Goal: Information Seeking & Learning: Learn about a topic

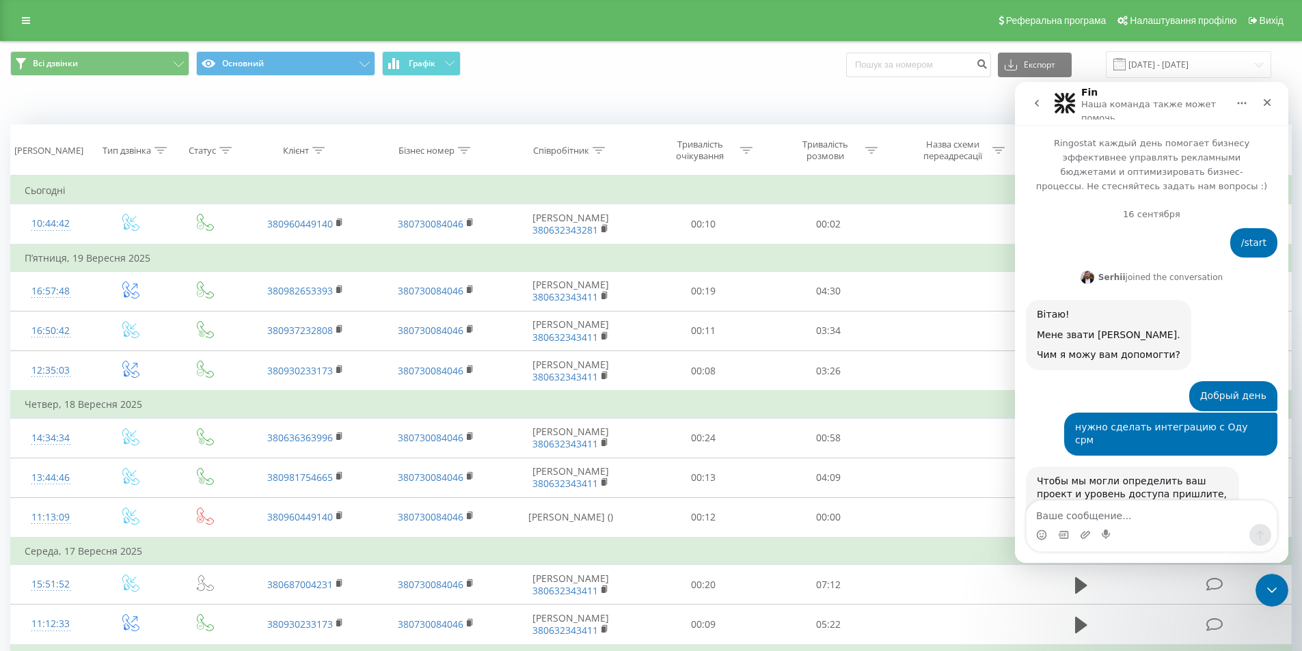
scroll to position [2, 0]
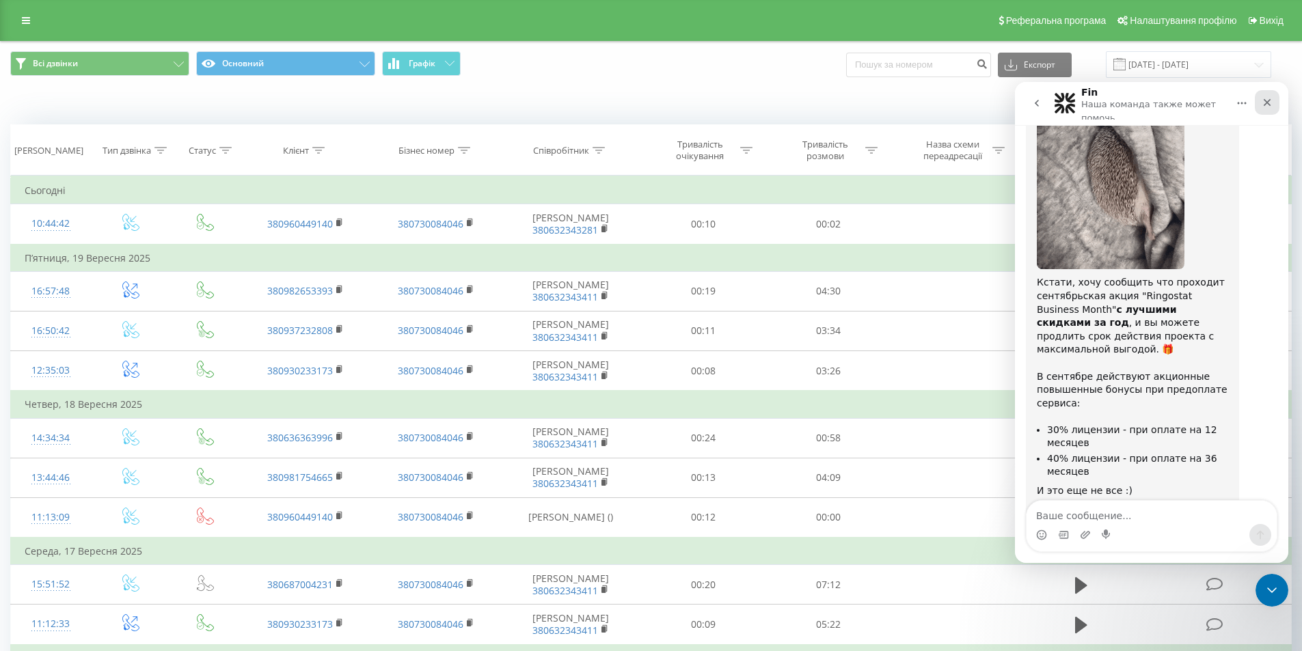
click at [1261, 102] on div "Закрыть" at bounding box center [1267, 102] width 25 height 25
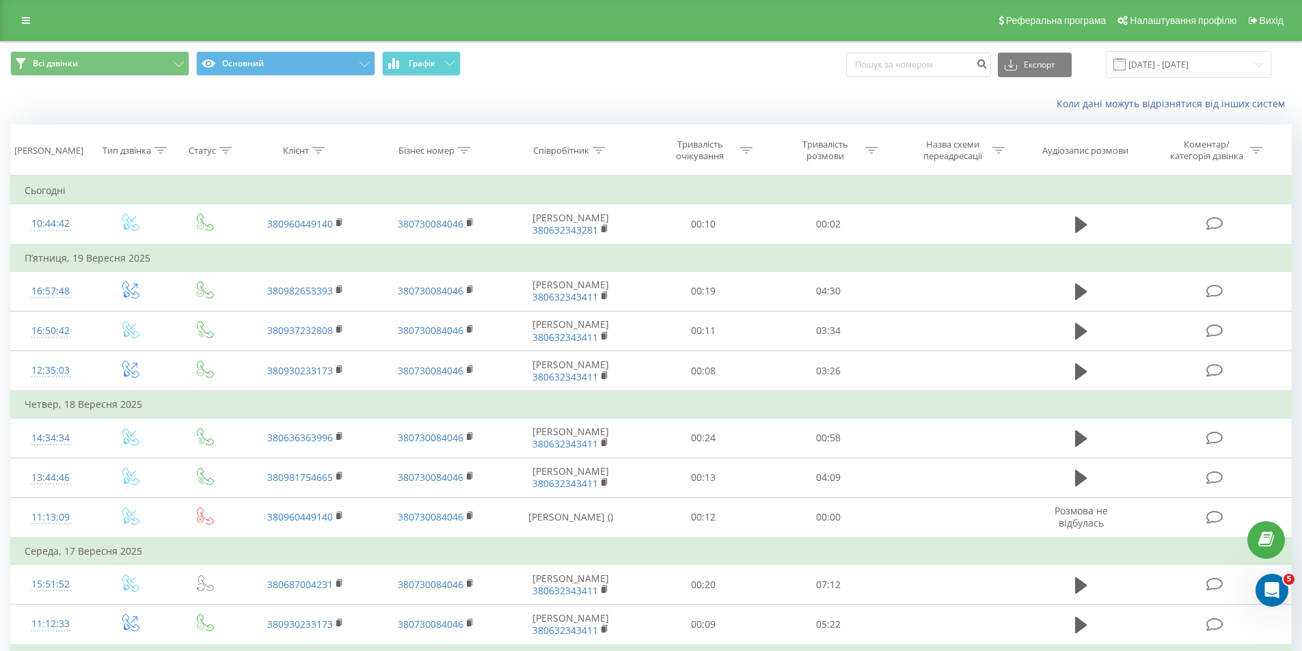
scroll to position [5414, 0]
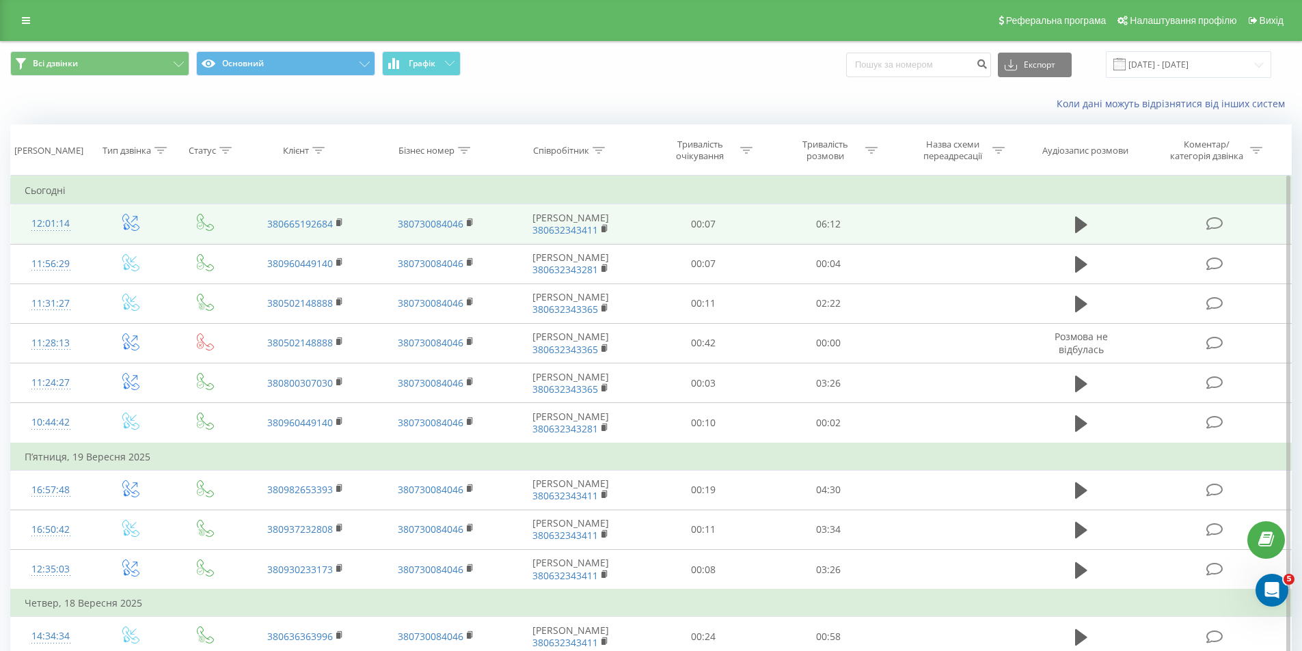
click at [67, 226] on div "12:01:14" at bounding box center [51, 224] width 53 height 27
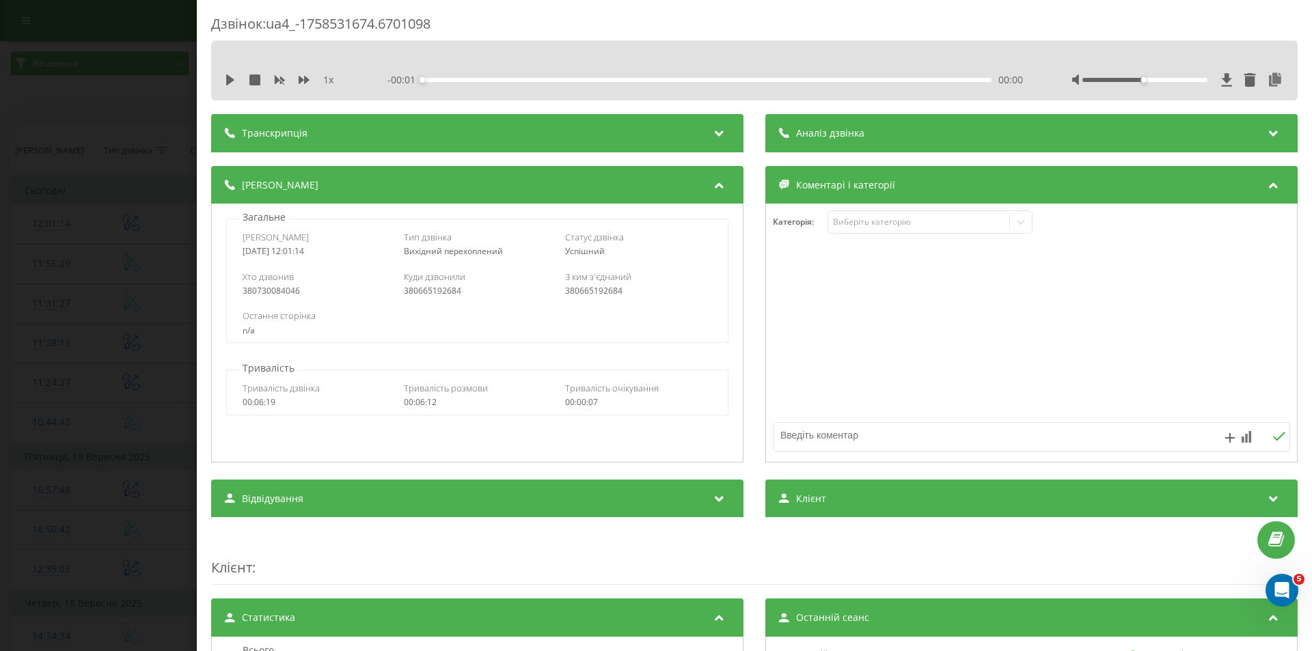
click at [948, 66] on div at bounding box center [754, 58] width 853 height 15
click at [910, 129] on div "Аналіз дзвінка" at bounding box center [1032, 133] width 532 height 38
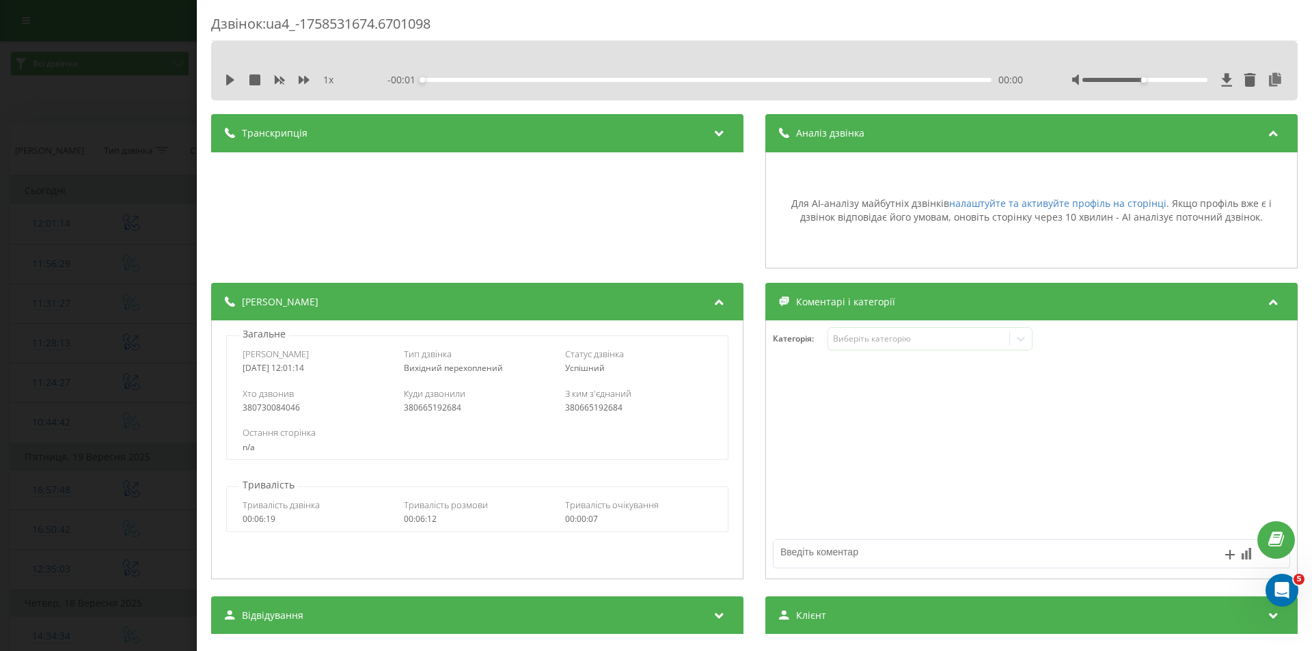
click at [910, 129] on div "Аналіз дзвінка" at bounding box center [1032, 133] width 532 height 38
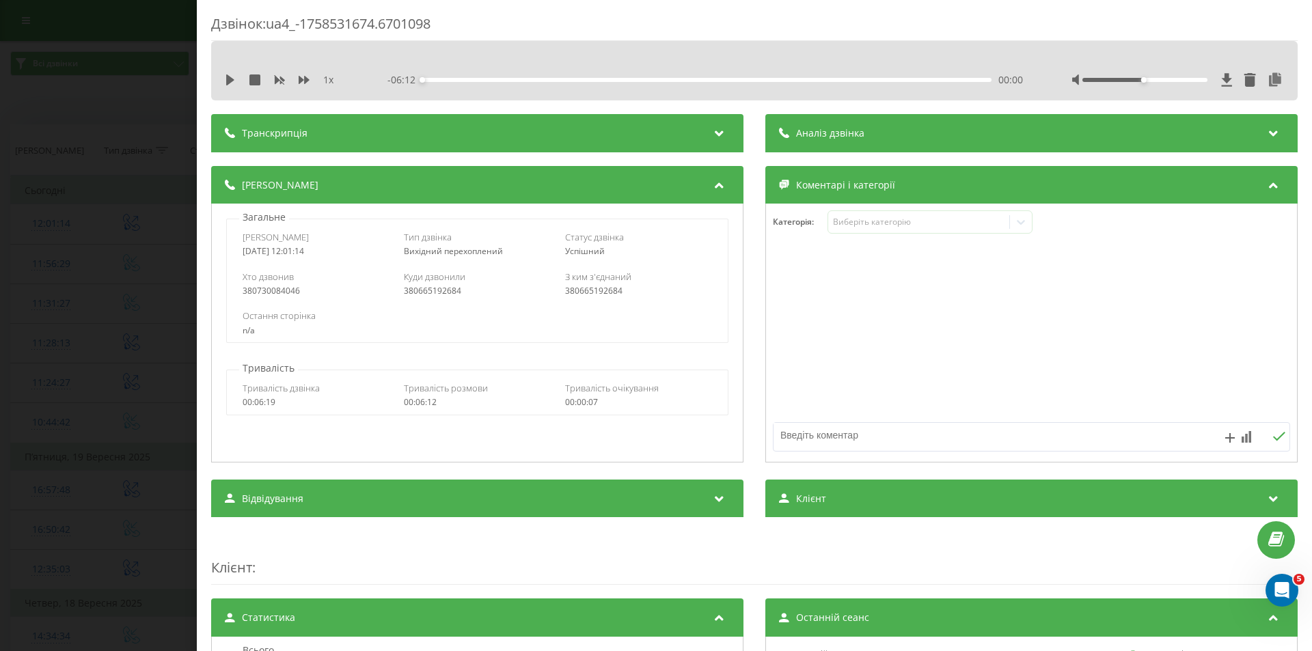
click at [135, 100] on div "Дзвінок : ua4_-1758531674.6701098 1 x - 06:12 00:00 00:00 Транскрипція Для AI-а…" at bounding box center [656, 325] width 1312 height 651
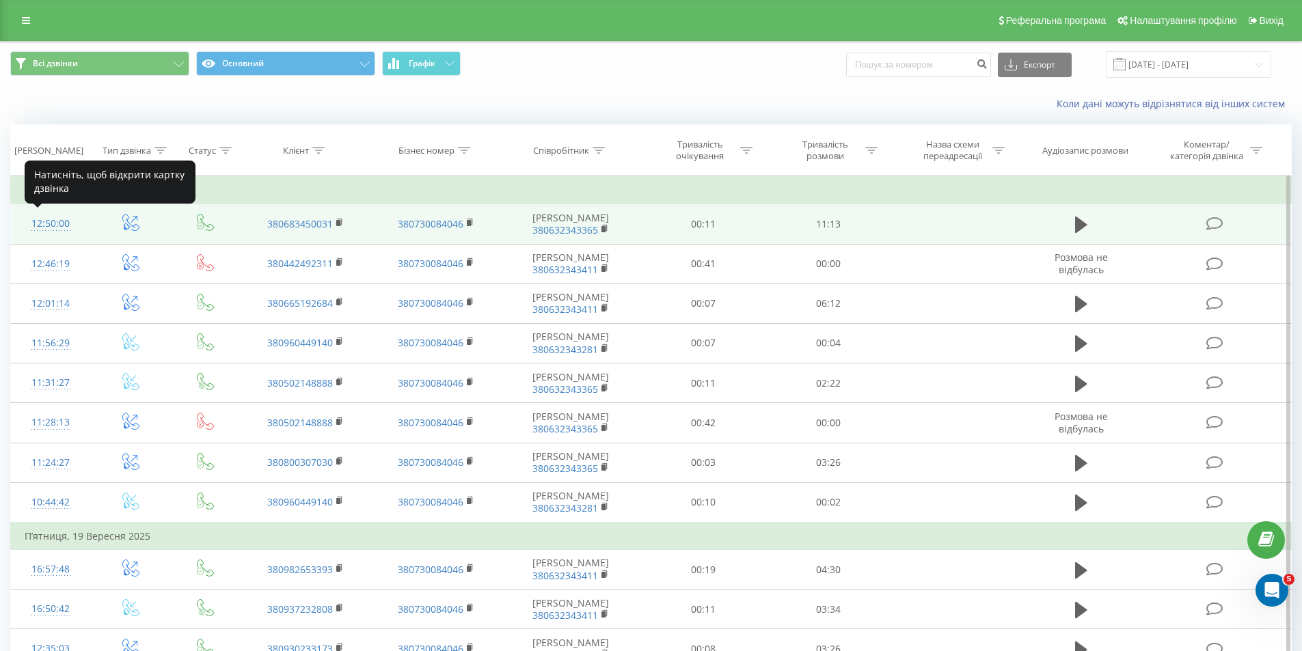
click at [41, 219] on div "12:50:00" at bounding box center [51, 224] width 53 height 27
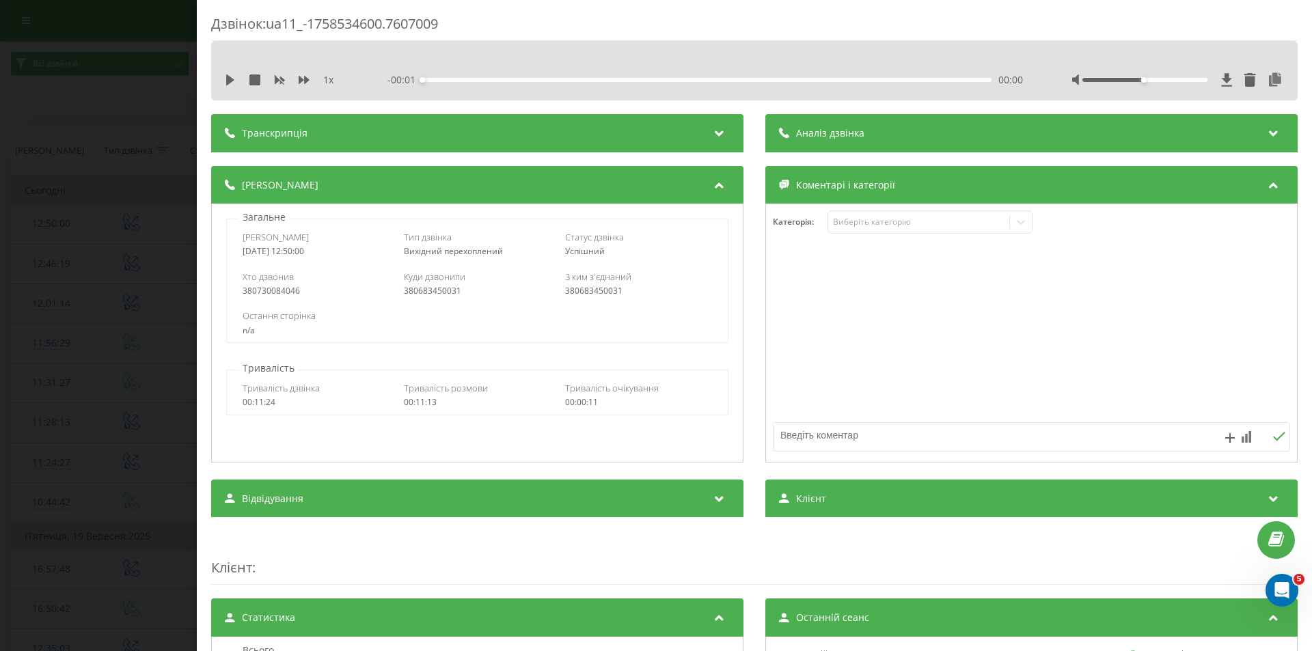
click at [865, 128] on div "Аналіз дзвінка" at bounding box center [1032, 133] width 532 height 38
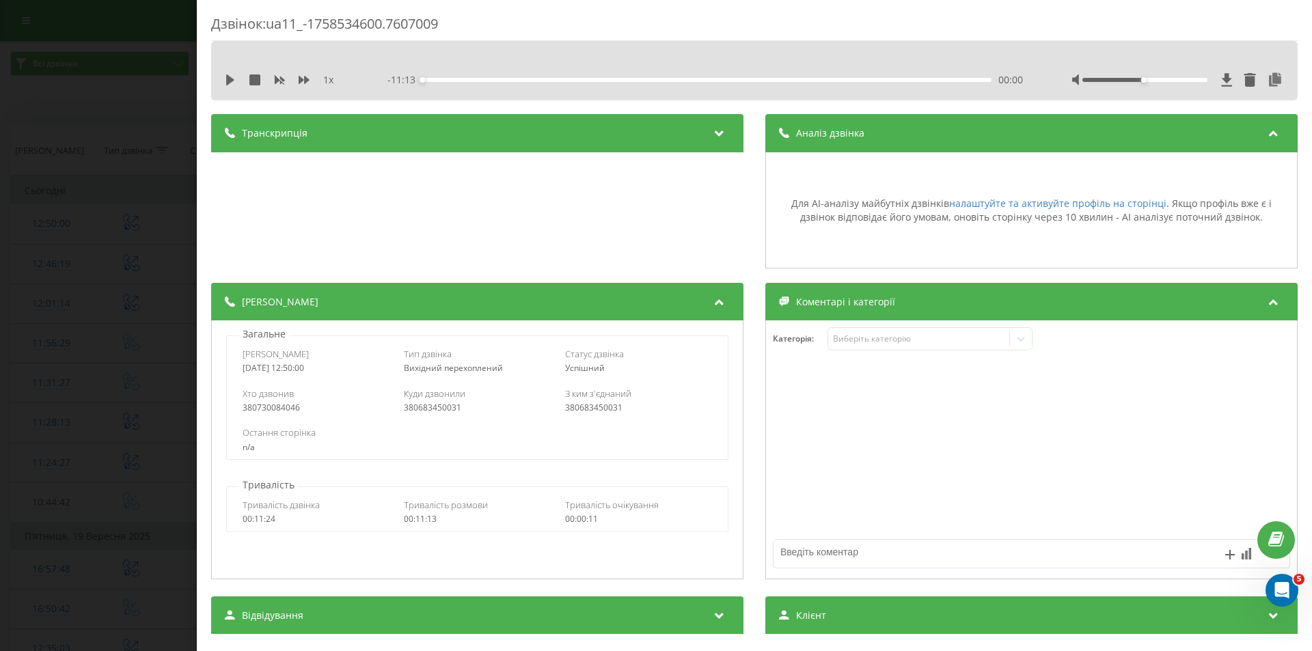
click at [48, 285] on div "Дзвінок : ua11_-1758534600.7607009 1 x - 11:13 00:00 00:00 Транскрипція Для AI-…" at bounding box center [656, 325] width 1312 height 651
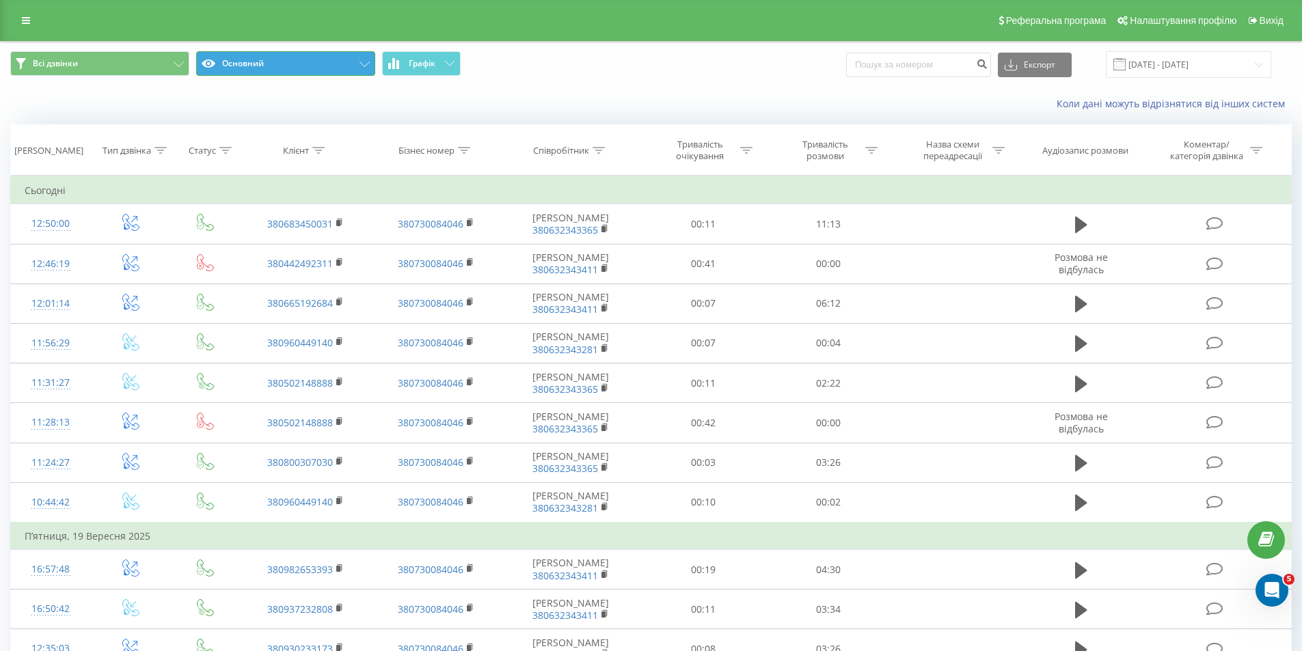
click at [312, 67] on button "Основний" at bounding box center [285, 63] width 179 height 25
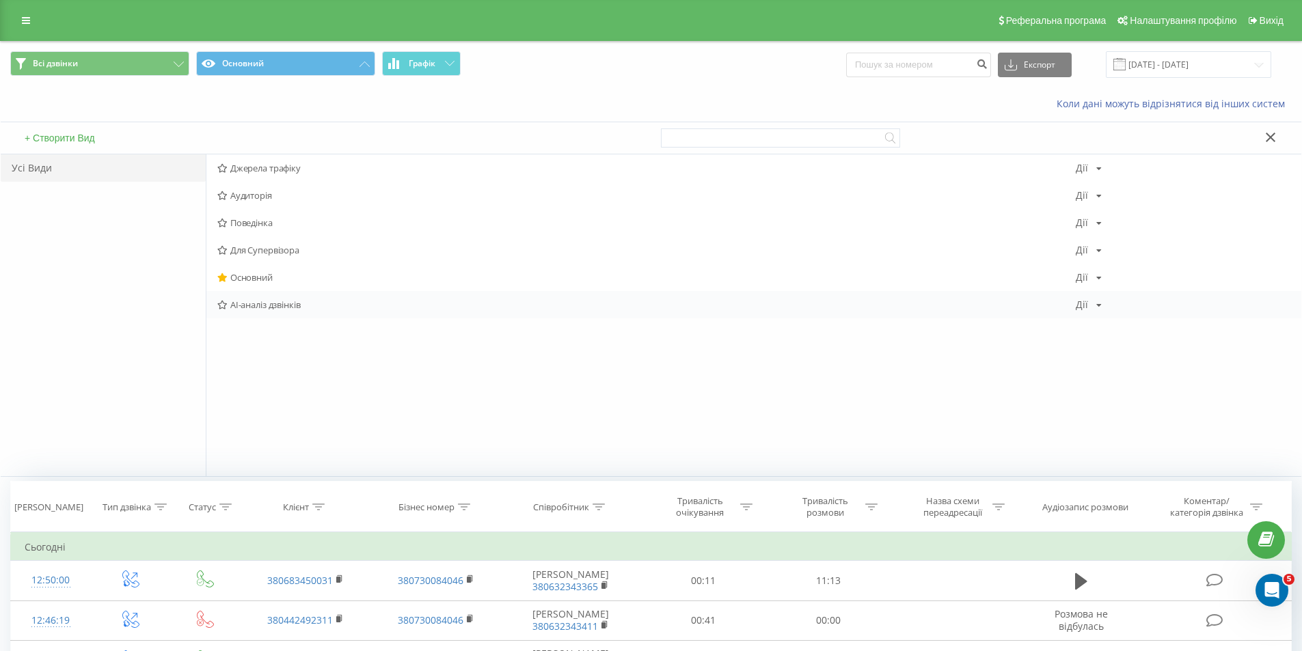
click at [265, 303] on span "AI-аналіз дзвінків" at bounding box center [646, 305] width 859 height 10
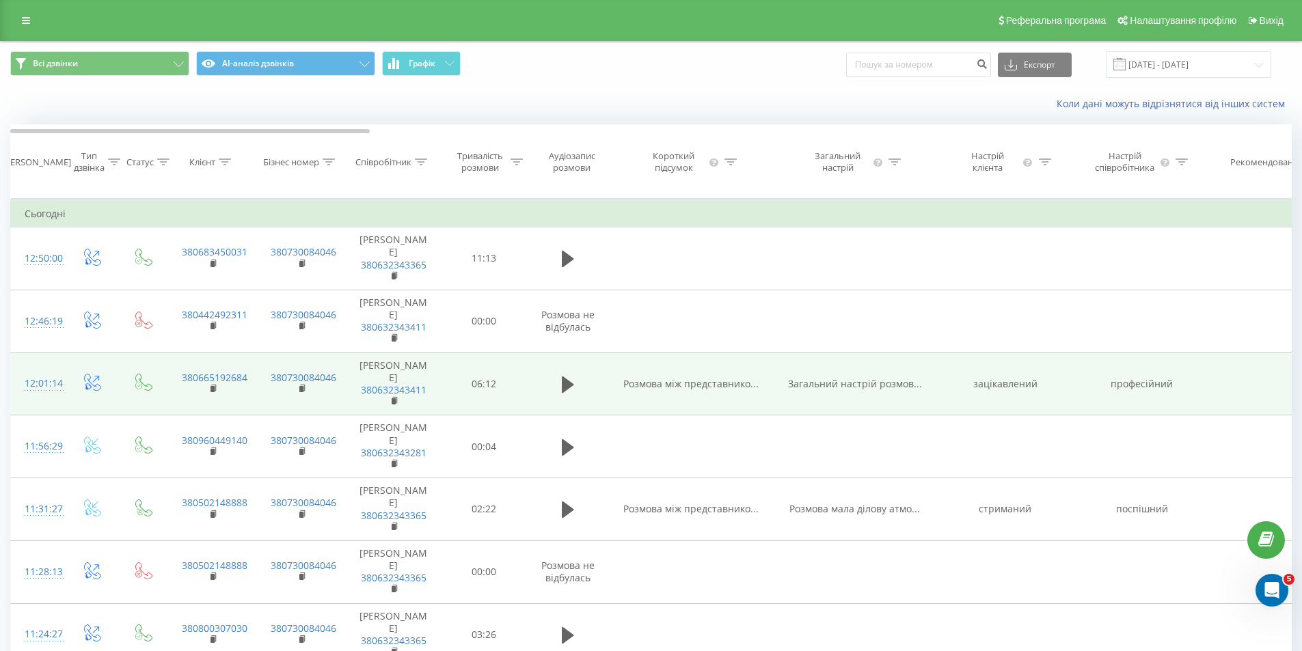
click at [42, 397] on div "12:01:14" at bounding box center [38, 383] width 27 height 27
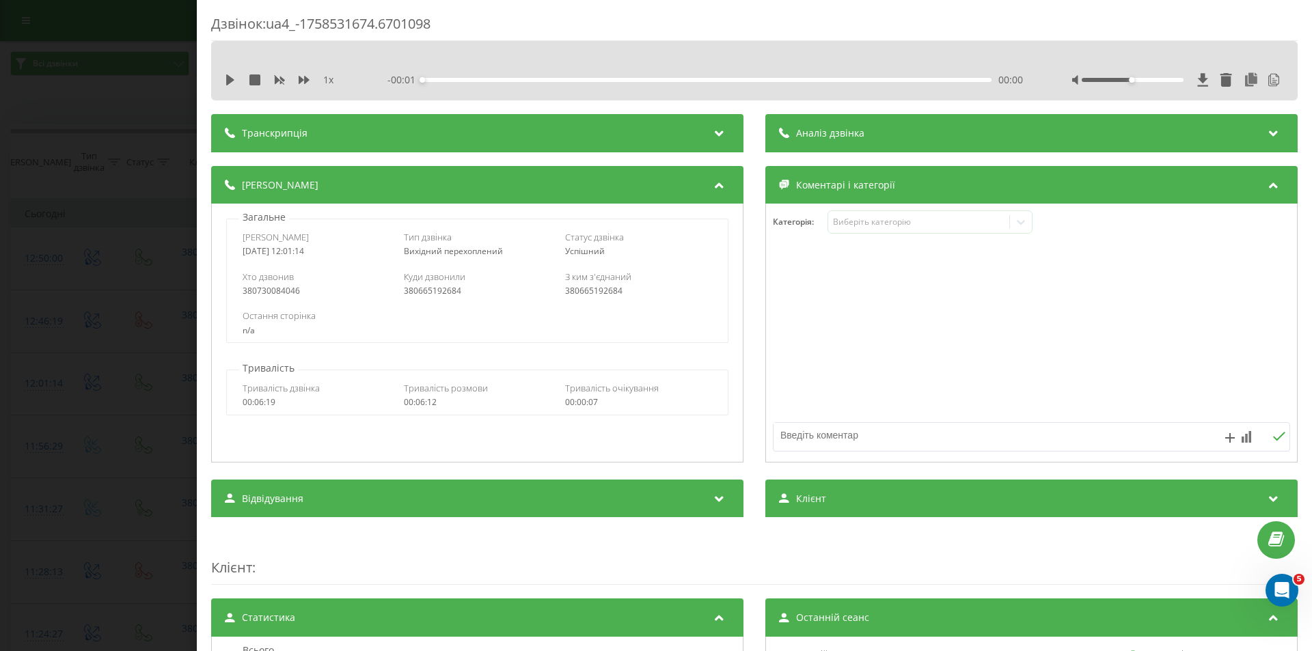
click at [868, 135] on div "Аналіз дзвінка" at bounding box center [1032, 133] width 532 height 38
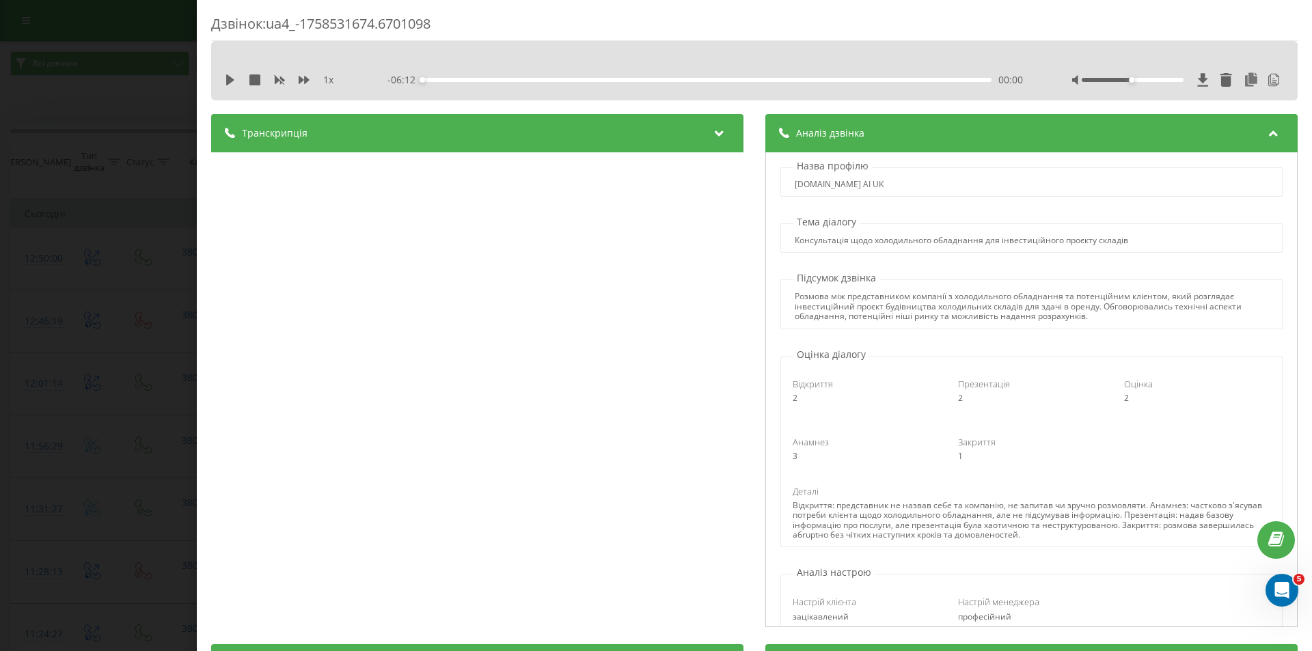
drag, startPoint x: 69, startPoint y: 269, endPoint x: 986, endPoint y: 338, distance: 919.2
click at [988, 336] on div "Дзвінок : ua4_-1758531674.6701098 1 x - 06:12 00:00 00:00 Транскрипція 00:01 Ал…" at bounding box center [656, 325] width 1312 height 651
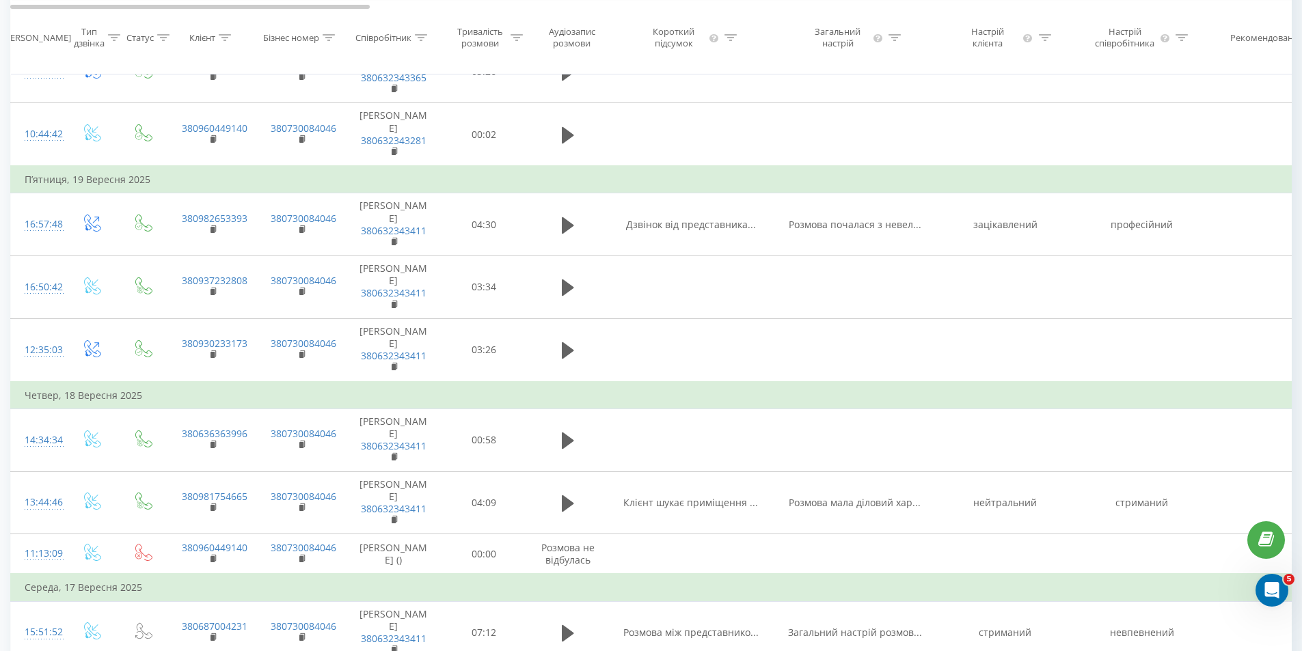
scroll to position [615, 0]
